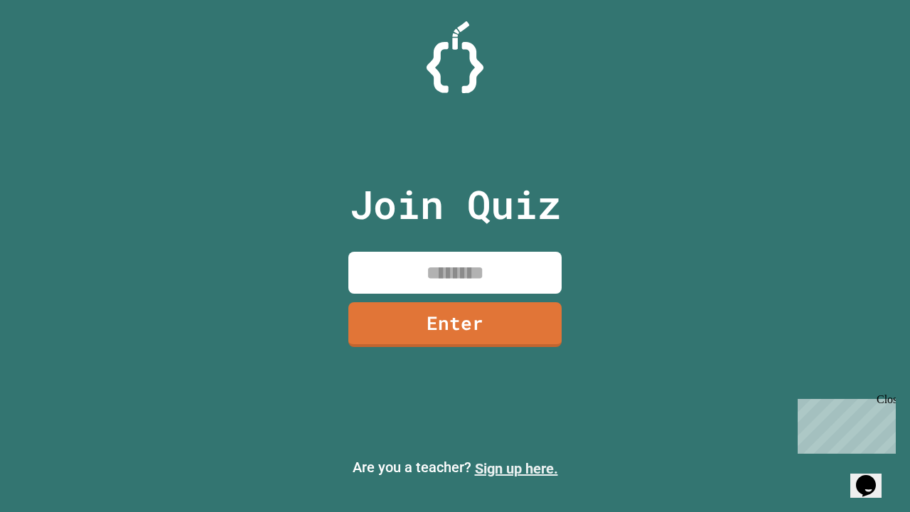
click at [516, 468] on link "Sign up here." at bounding box center [516, 468] width 83 height 17
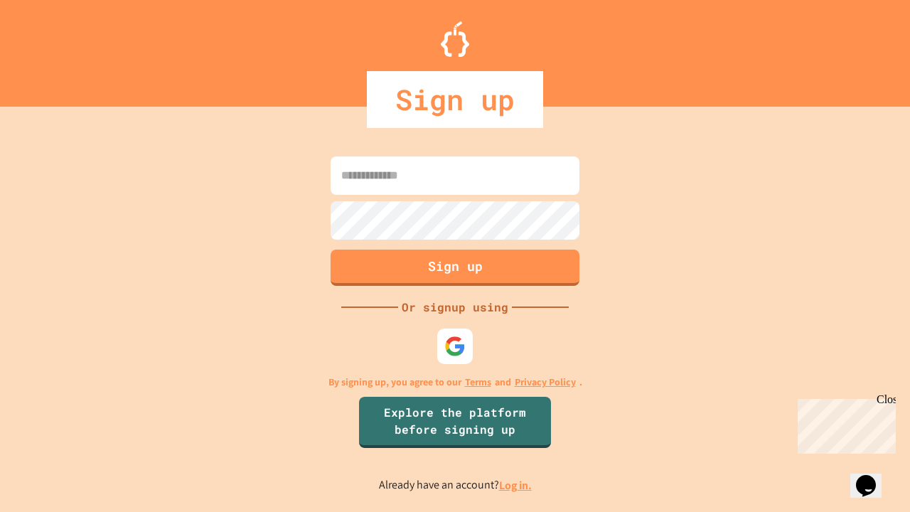
click at [516, 485] on link "Log in." at bounding box center [515, 485] width 33 height 15
